Goal: Task Accomplishment & Management: Complete application form

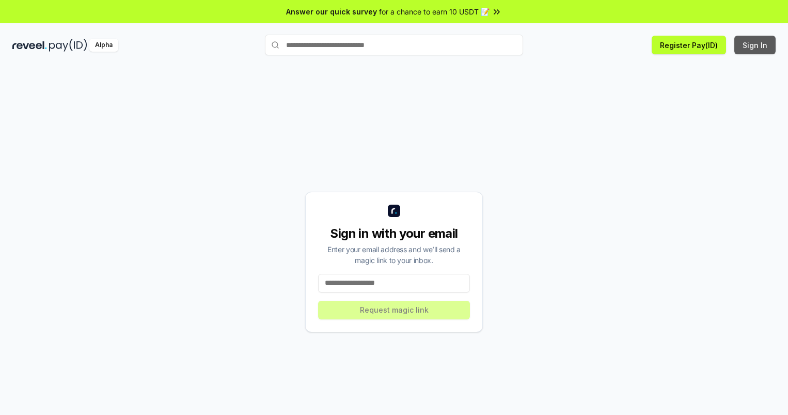
click at [755, 45] on button "Sign In" at bounding box center [754, 45] width 41 height 19
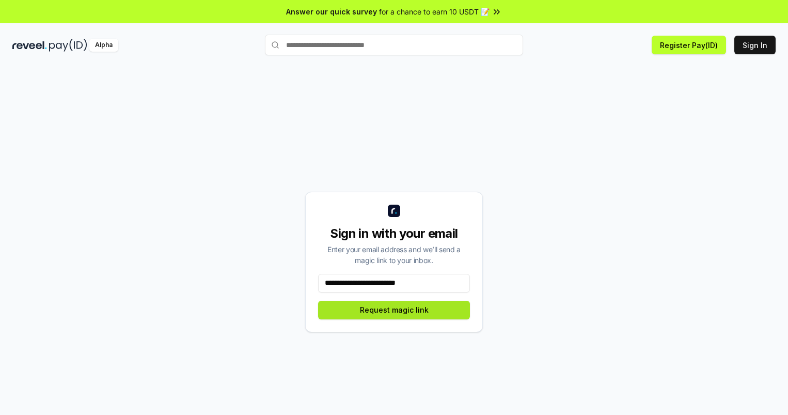
type input "**********"
click at [394, 309] on button "Request magic link" at bounding box center [394, 310] width 152 height 19
